Goal: Task Accomplishment & Management: Use online tool/utility

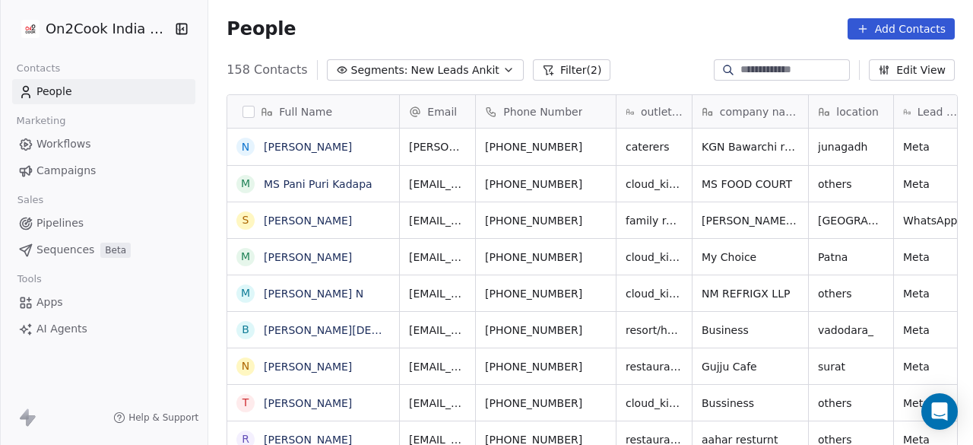
scroll to position [379, 756]
click at [435, 40] on div "People Add Contacts" at bounding box center [590, 29] width 765 height 58
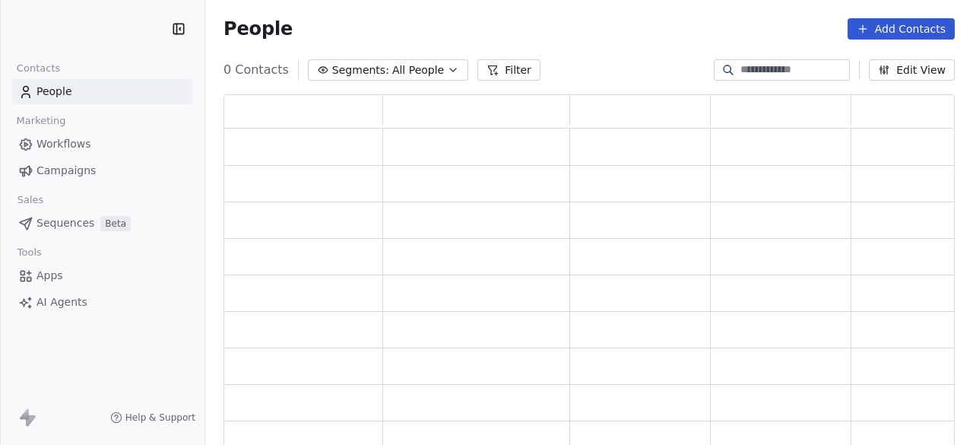
scroll to position [343, 719]
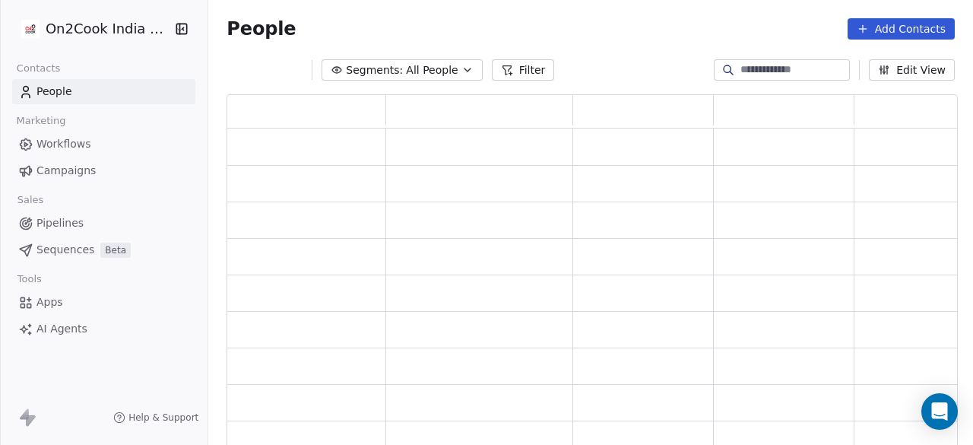
click at [102, 230] on link "Pipelines" at bounding box center [103, 223] width 183 height 25
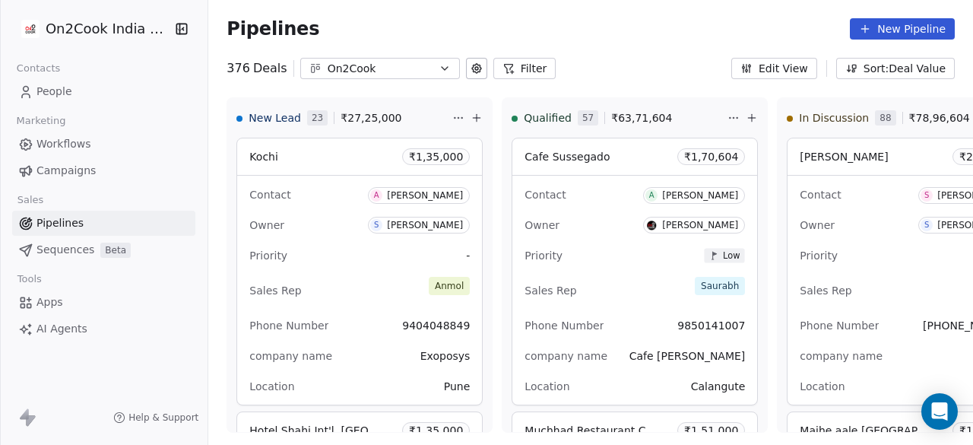
click at [516, 65] on button "Filter" at bounding box center [525, 68] width 63 height 21
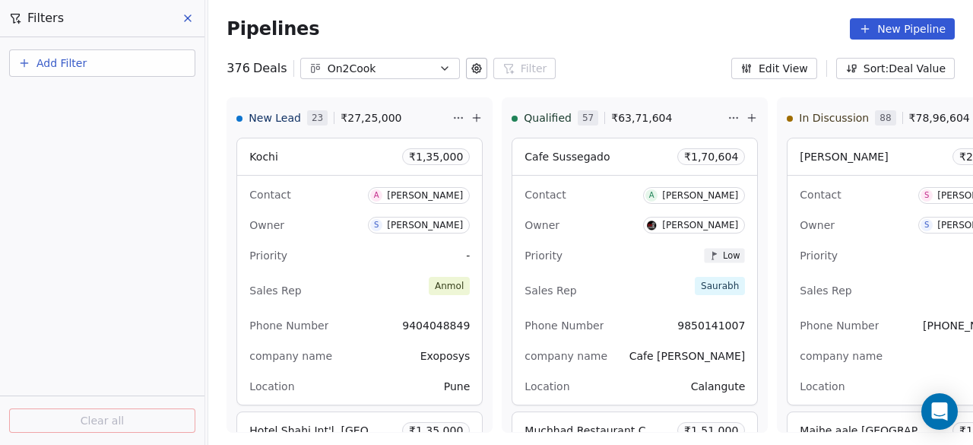
click at [114, 74] on button "Add Filter" at bounding box center [102, 62] width 186 height 27
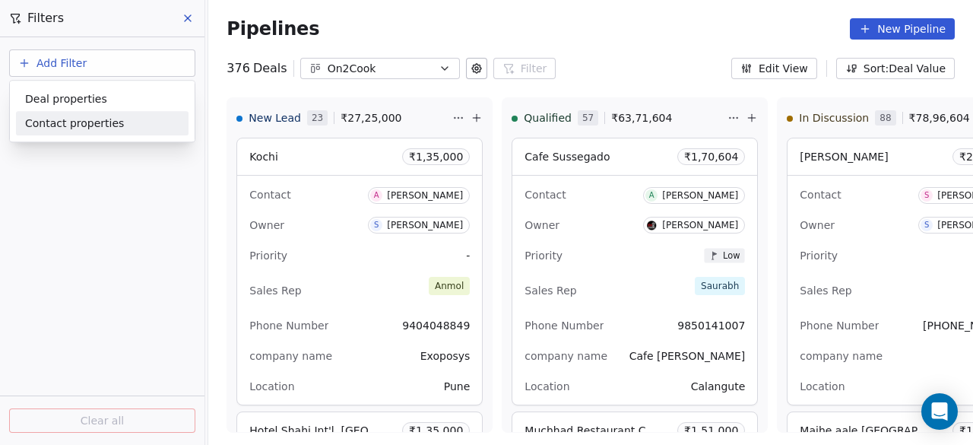
click at [134, 124] on div "Contact properties" at bounding box center [102, 124] width 154 height 16
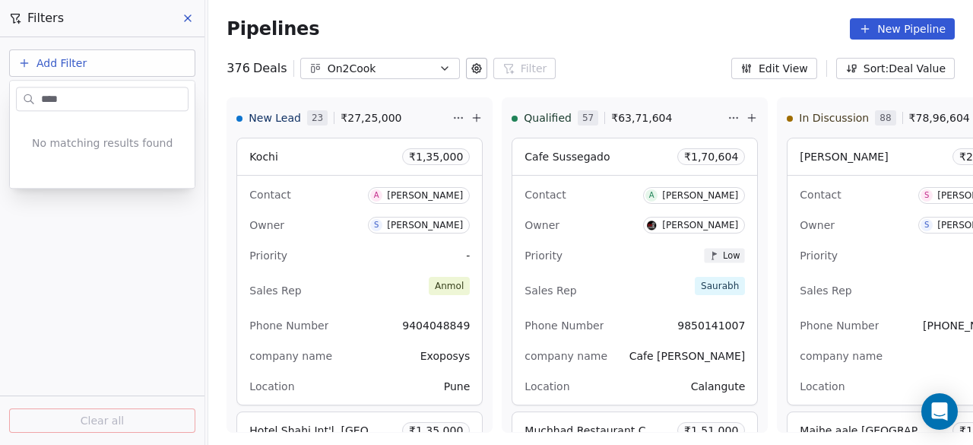
type input "*****"
click at [78, 259] on html "On2Cook India Pvt. Ltd. Contacts People Marketing Workflows Campaigns Sales Pip…" at bounding box center [486, 222] width 973 height 445
click at [91, 73] on button "Add Filter" at bounding box center [102, 62] width 186 height 27
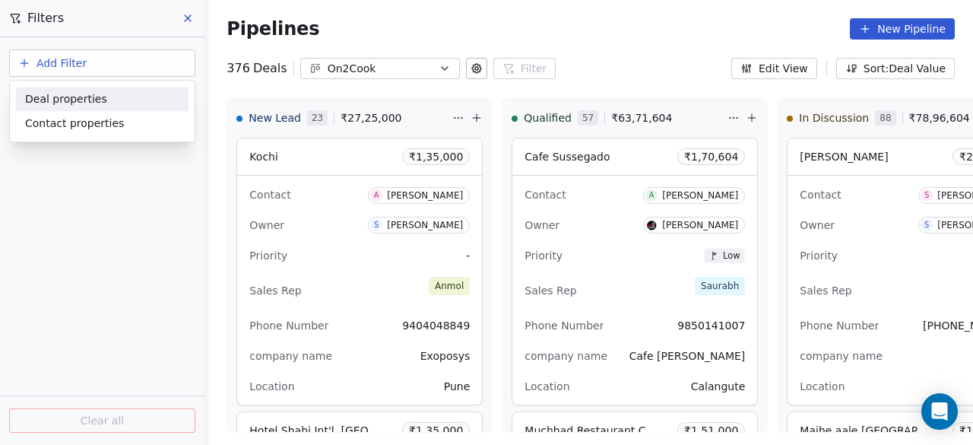
click at [84, 97] on span "Deal properties" at bounding box center [66, 99] width 82 height 16
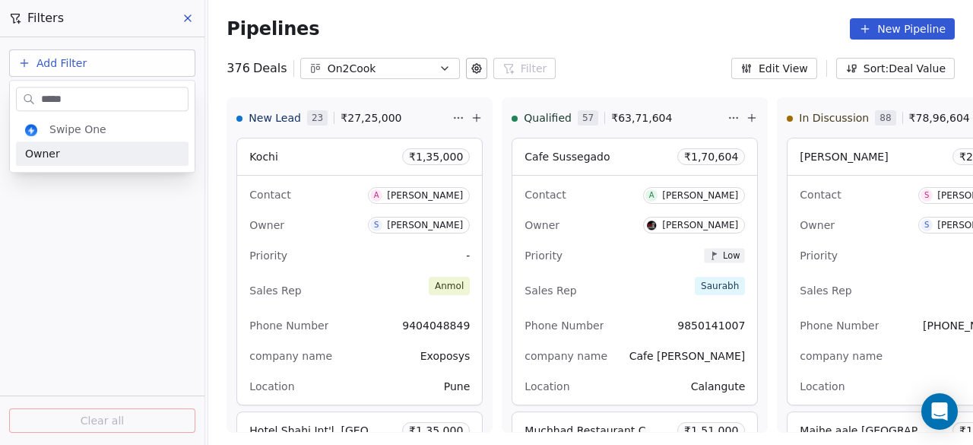
type input "*****"
click at [84, 155] on div "Owner" at bounding box center [102, 153] width 154 height 15
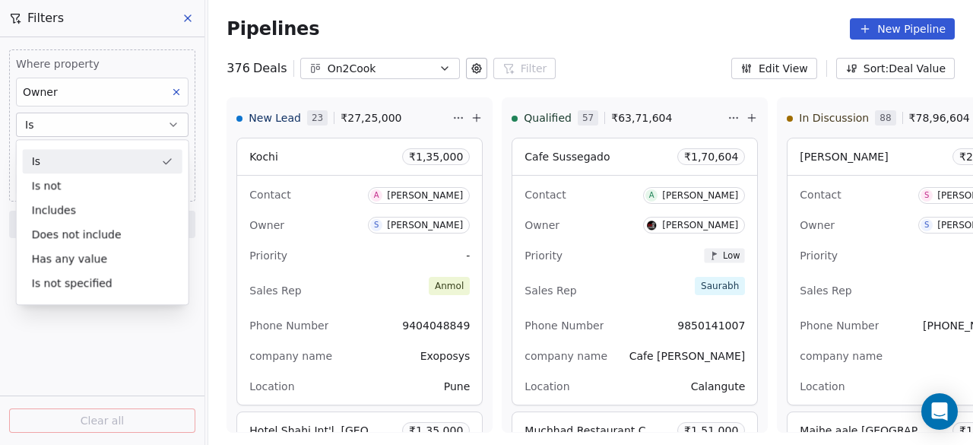
click at [84, 163] on div "Is" at bounding box center [103, 161] width 160 height 24
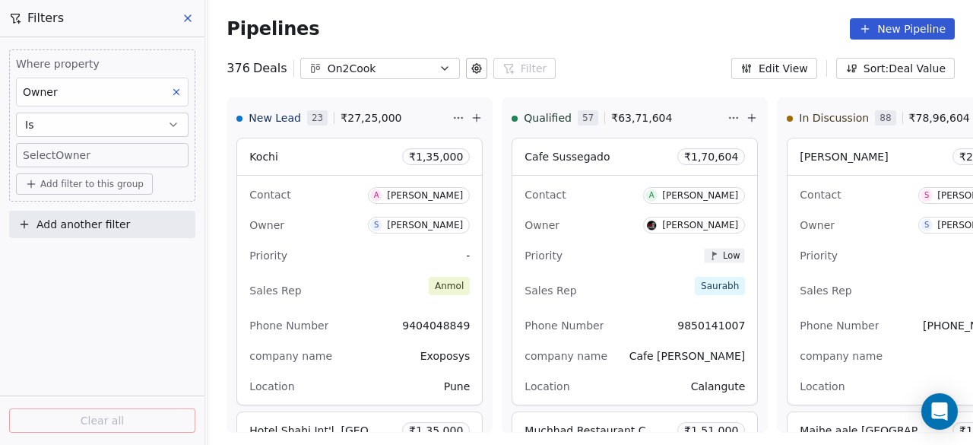
click at [81, 179] on span "Add filter to this group" at bounding box center [91, 184] width 103 height 12
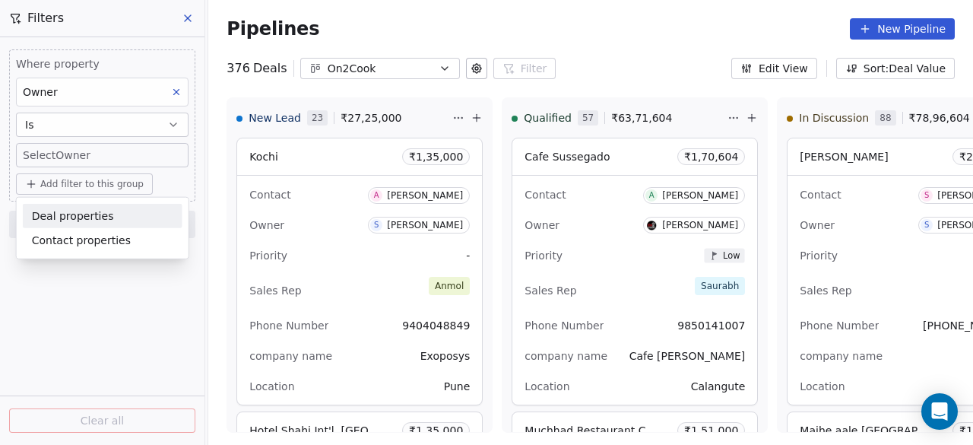
click at [90, 154] on html "On2Cook India Pvt. Ltd. Contacts People Marketing Workflows Campaigns Sales Pip…" at bounding box center [486, 222] width 973 height 445
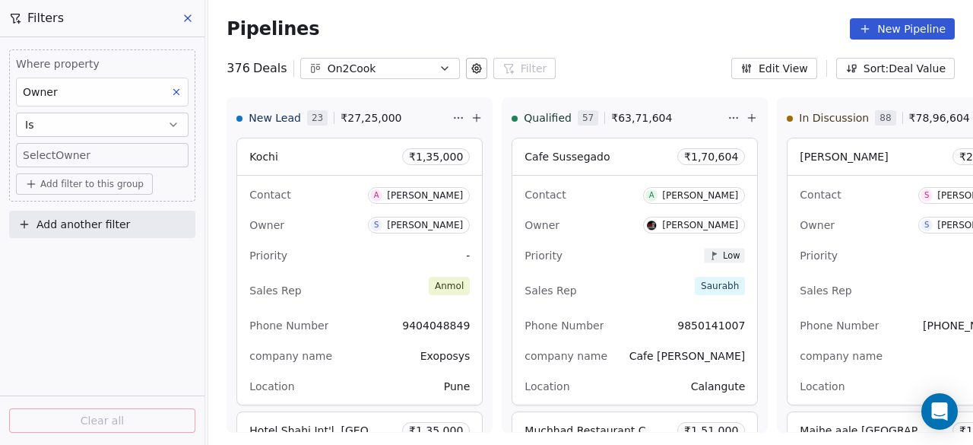
click at [157, 153] on body "On2Cook India Pvt. Ltd. Contacts People Marketing Workflows Campaigns Sales Pip…" at bounding box center [486, 222] width 973 height 445
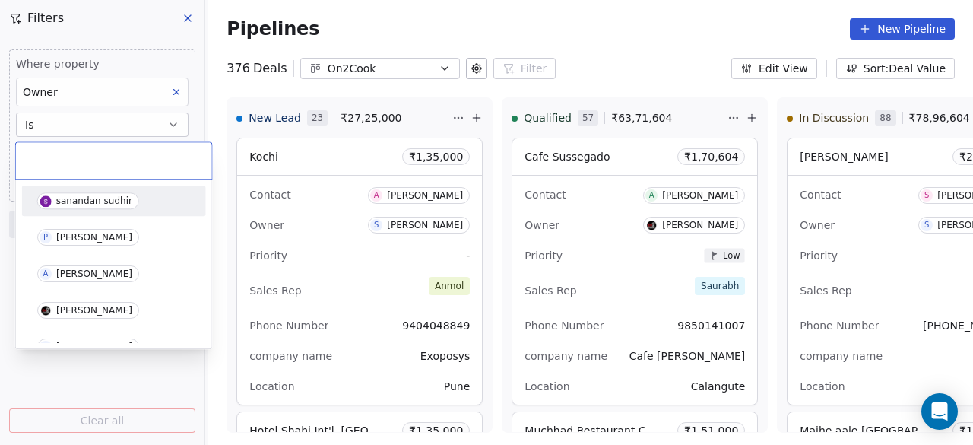
click at [72, 152] on input "text" at bounding box center [114, 160] width 178 height 17
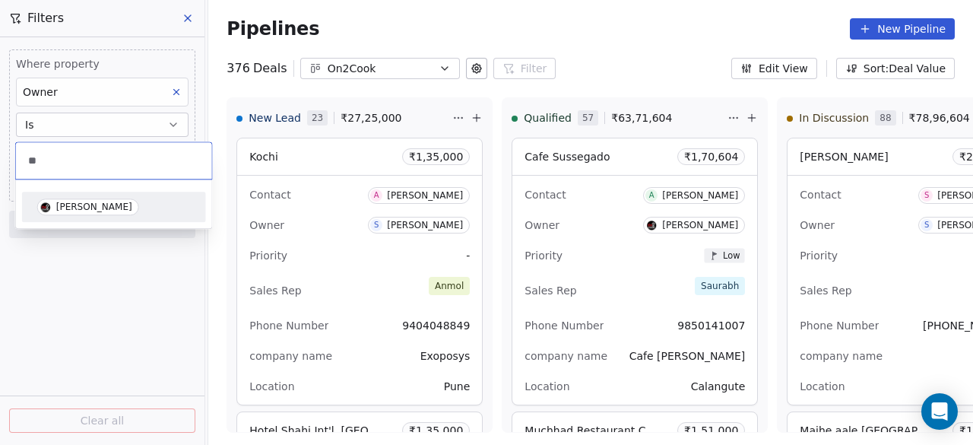
type input "*"
type input "*****"
click at [132, 209] on div "[PERSON_NAME]" at bounding box center [94, 207] width 76 height 11
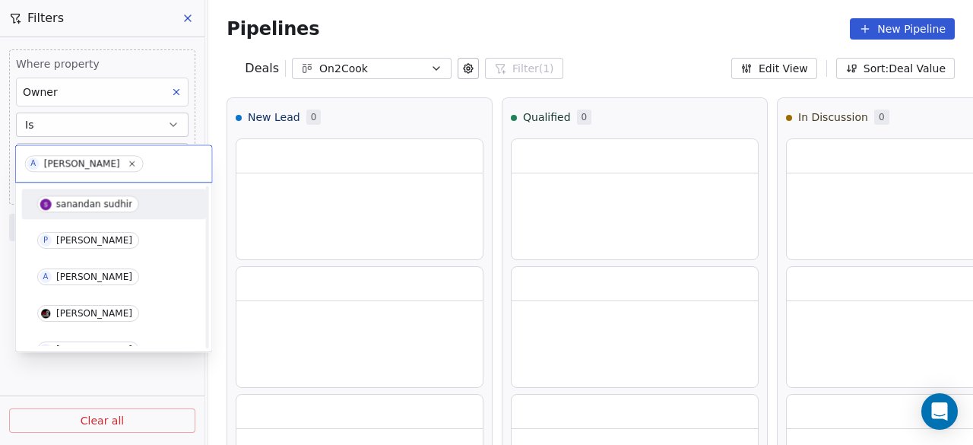
scroll to position [311, 0]
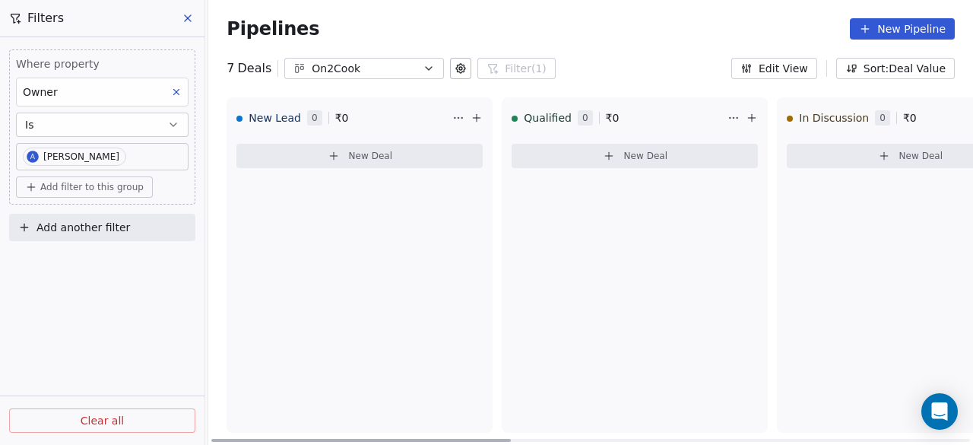
click at [344, 189] on div "New Lead 0 ₹ 0 New Deal" at bounding box center [360, 264] width 266 height 335
click at [620, 65] on div "7 Deals On2Cook Filter (1) Filters Where property Owner Is A [PERSON_NAME] Temb…" at bounding box center [590, 68] width 765 height 21
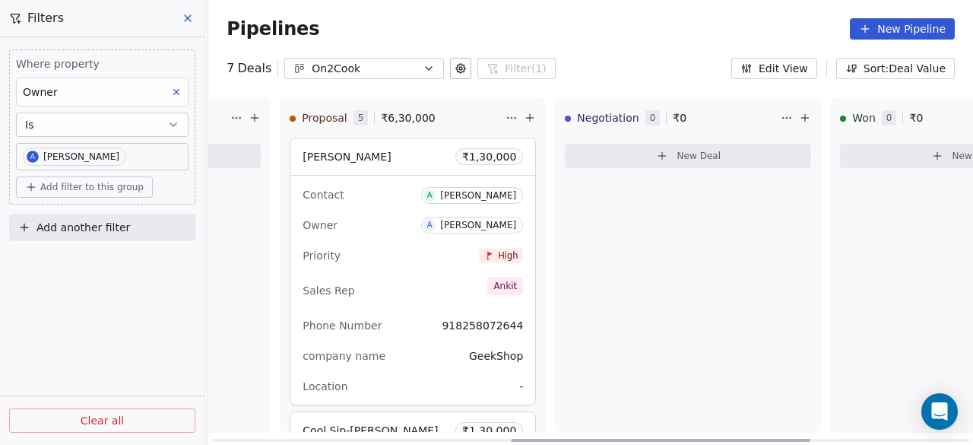
scroll to position [0, 768]
drag, startPoint x: 478, startPoint y: 440, endPoint x: 777, endPoint y: 463, distance: 300.5
click at [777, 442] on div at bounding box center [661, 440] width 300 height 3
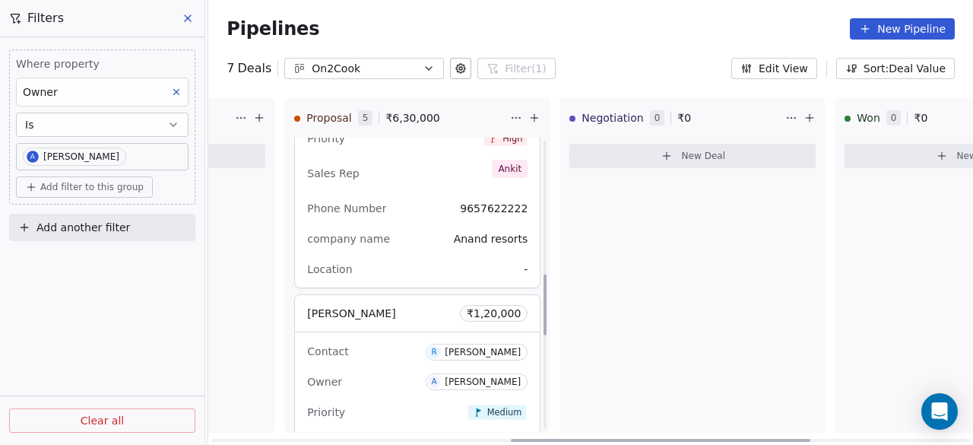
scroll to position [649, 0]
